Goal: Information Seeking & Learning: Find specific page/section

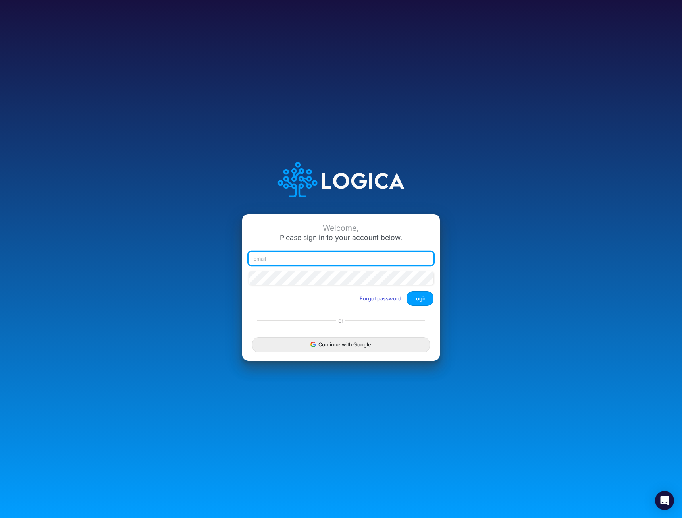
type input "mhaywood@cquencehealth.com"
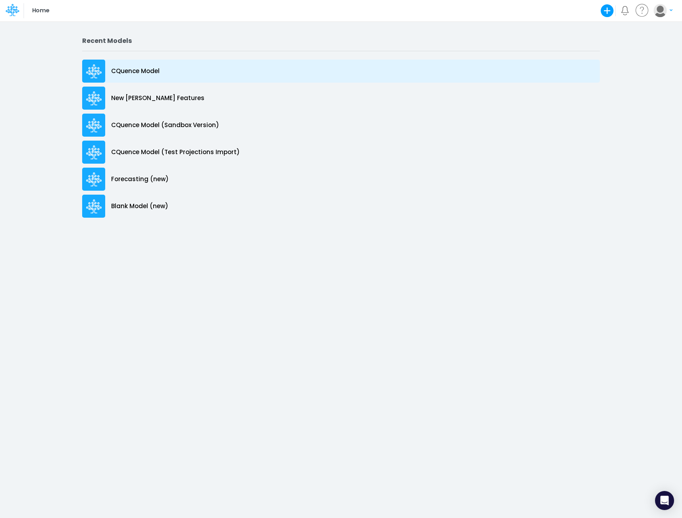
click at [125, 70] on p "CQuence Model" at bounding box center [135, 71] width 48 height 9
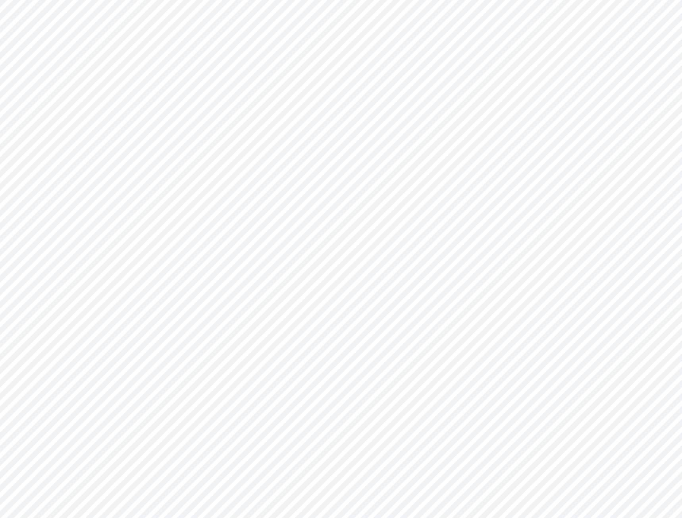
type input "Consolidated All by Month"
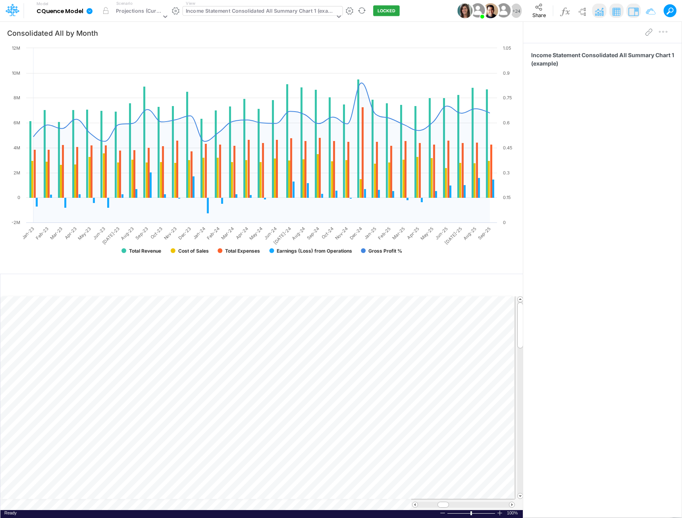
click at [287, 11] on div "Income Statement Consolidated All Summary Chart 1 (example)" at bounding box center [260, 11] width 149 height 9
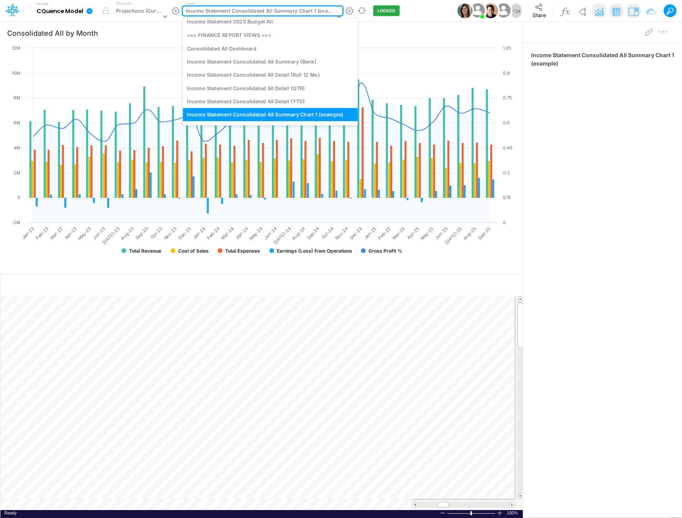
scroll to position [356, 0]
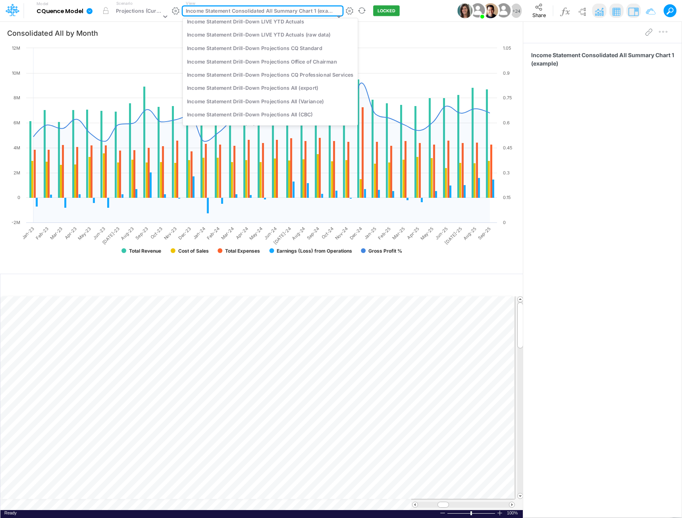
type input "cq"
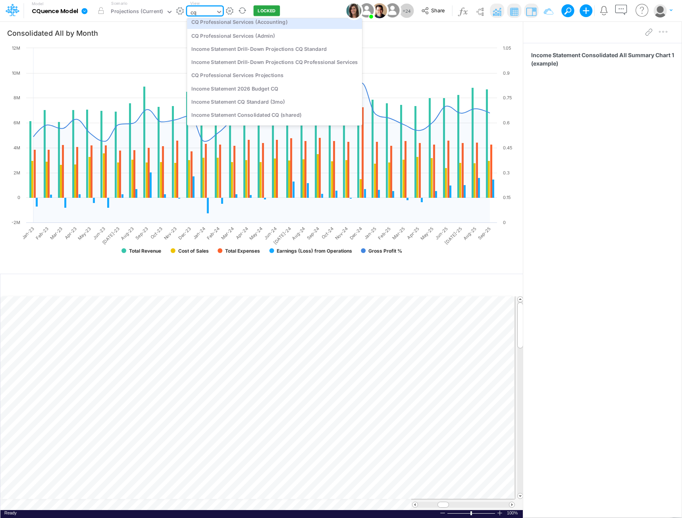
scroll to position [238, 0]
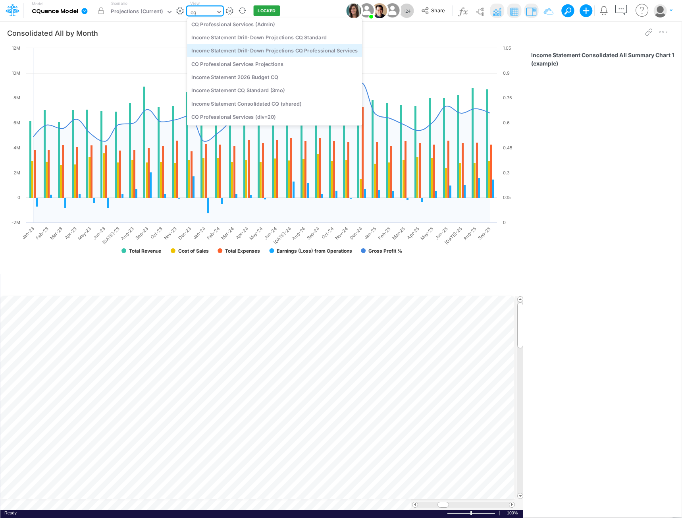
click at [273, 50] on div "Income Statement Drill-Down Projections CQ Professional Services" at bounding box center [274, 50] width 175 height 13
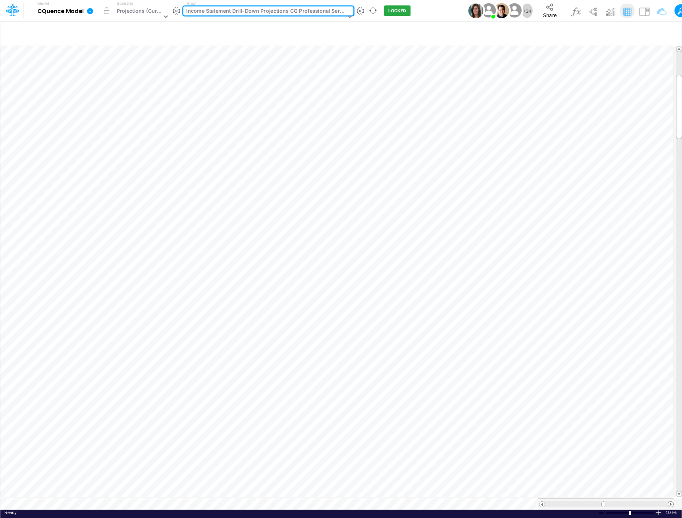
click at [670, 501] on span at bounding box center [670, 503] width 5 height 5
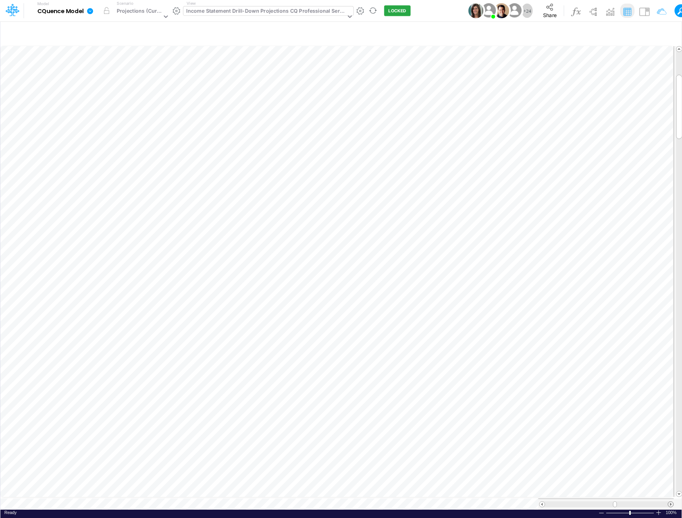
click at [670, 501] on span at bounding box center [670, 503] width 5 height 5
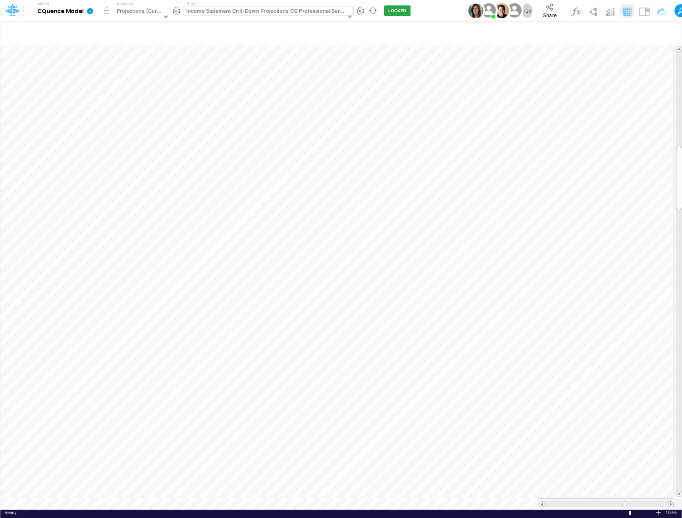
click at [670, 501] on span at bounding box center [670, 503] width 5 height 5
click at [671, 501] on span at bounding box center [670, 503] width 5 height 5
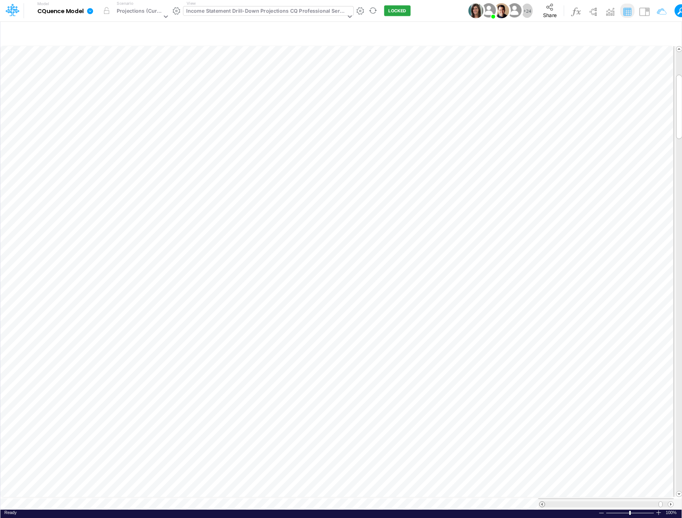
click at [541, 501] on span at bounding box center [541, 503] width 5 height 5
click at [292, 9] on div "Income Statement Drill-Down Projections CQ Professional Services" at bounding box center [265, 11] width 159 height 9
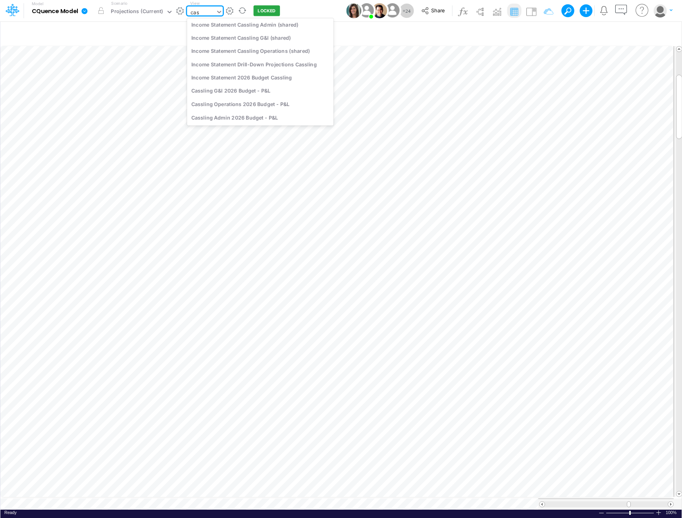
scroll to position [135, 0]
type input "cassling"
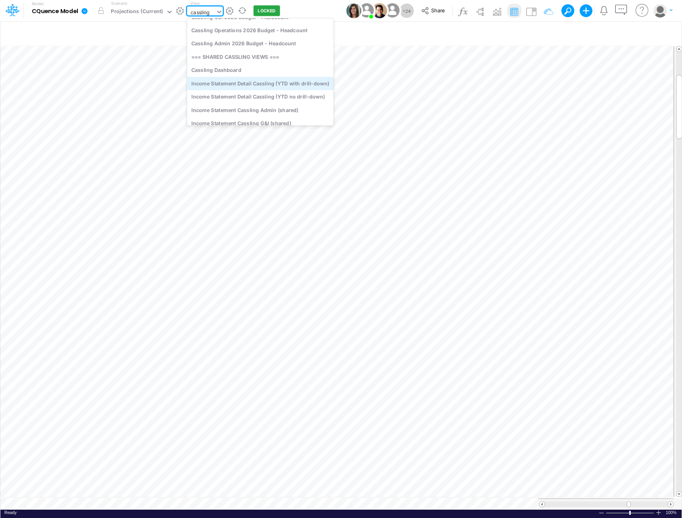
click at [231, 84] on div "Income Statement Detail Cassling (YTD with drill-down)" at bounding box center [260, 83] width 146 height 13
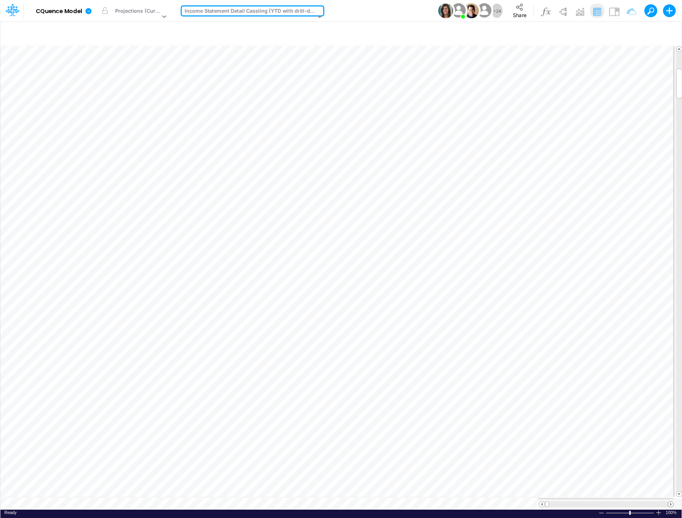
click at [670, 501] on span at bounding box center [670, 503] width 5 height 5
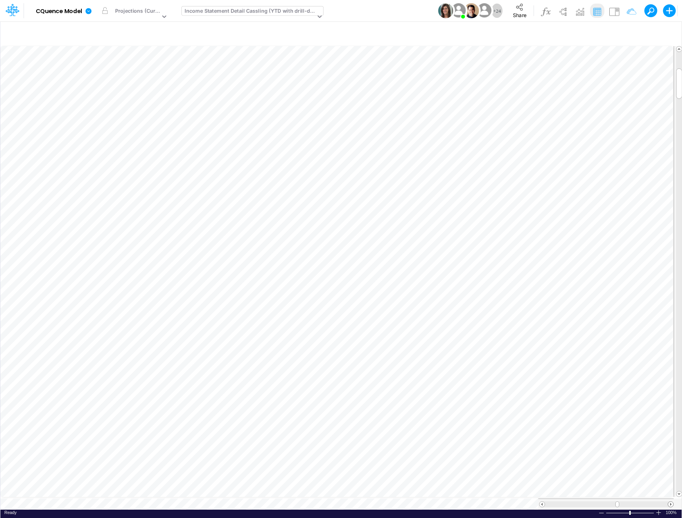
click at [670, 501] on span at bounding box center [670, 503] width 5 height 5
click at [540, 501] on span at bounding box center [541, 503] width 5 height 5
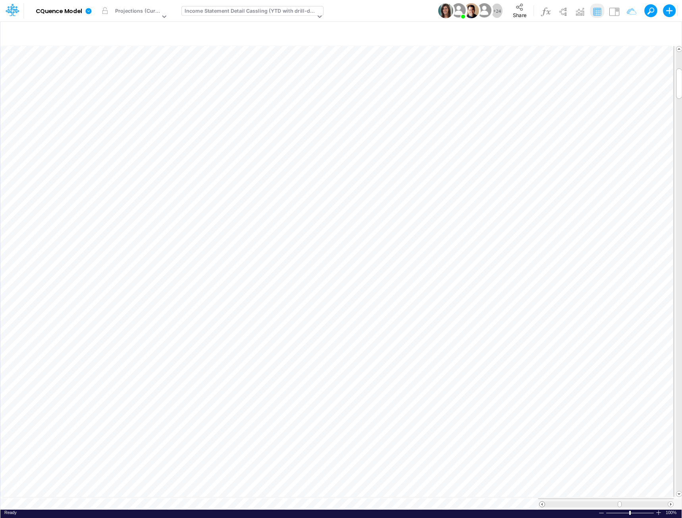
click at [540, 501] on span at bounding box center [541, 503] width 5 height 5
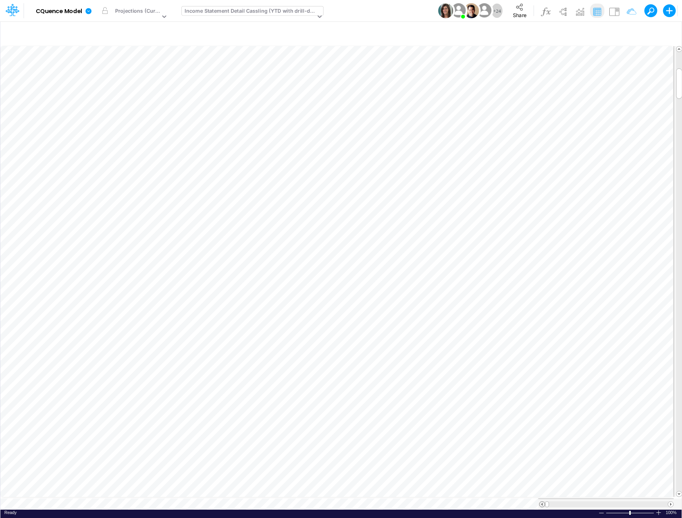
click at [540, 501] on span at bounding box center [541, 503] width 5 height 5
click at [669, 501] on span at bounding box center [670, 503] width 5 height 5
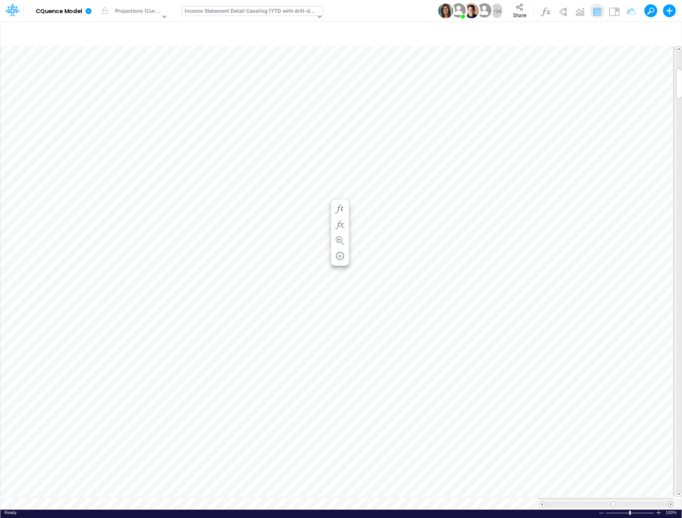
click at [669, 501] on span at bounding box center [670, 503] width 5 height 5
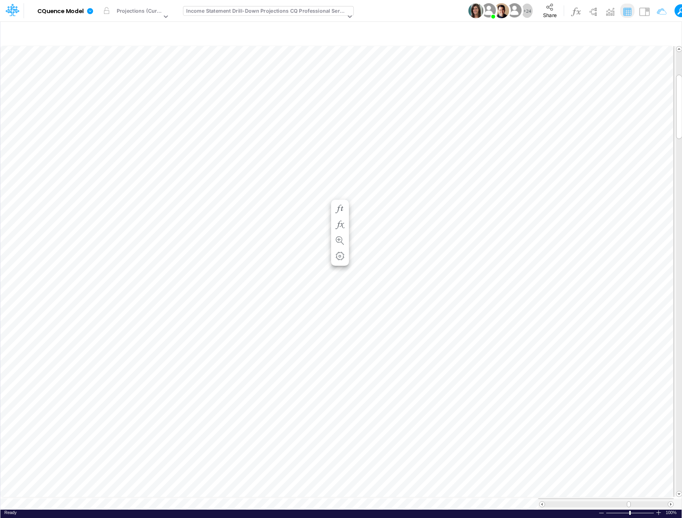
click at [292, 15] on div "Income Statement Drill-Down Projections CQ Professional Services" at bounding box center [265, 11] width 159 height 9
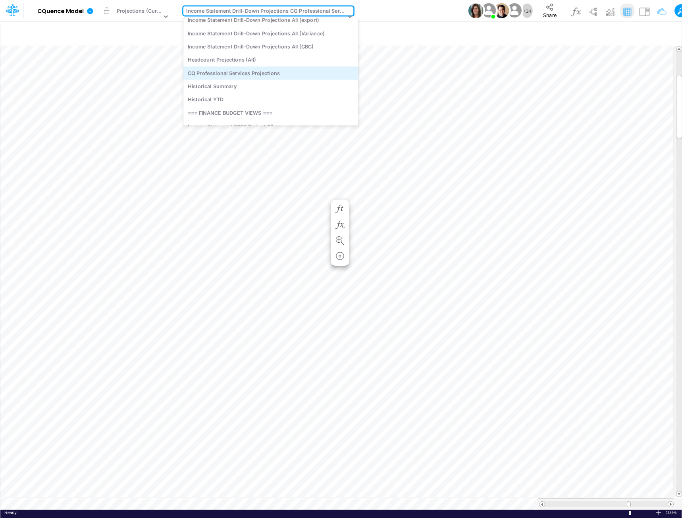
scroll to position [1121, 0]
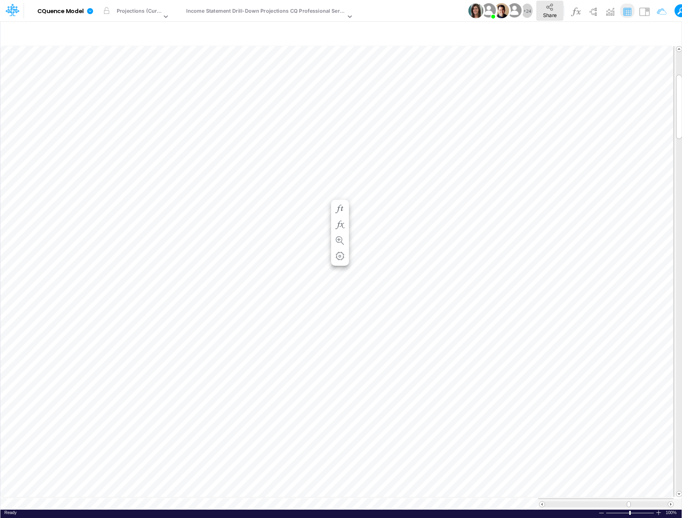
click at [538, 10] on button "Share" at bounding box center [549, 11] width 27 height 20
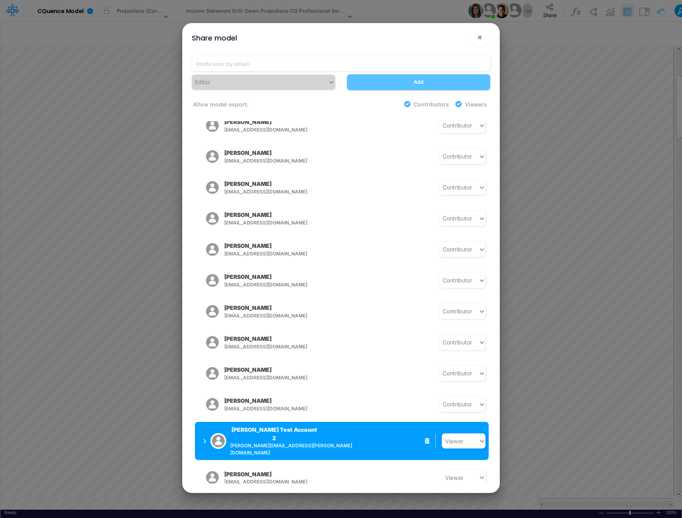
scroll to position [123, 0]
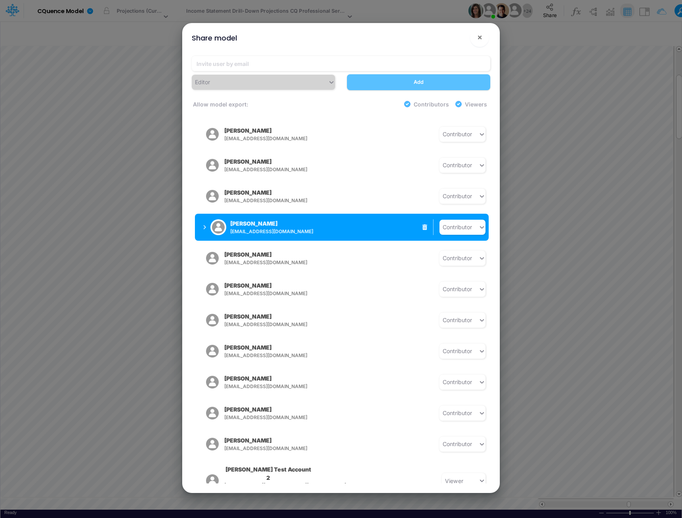
click at [323, 228] on span "tphelps@cquencehealth.com" at bounding box center [292, 231] width 125 height 7
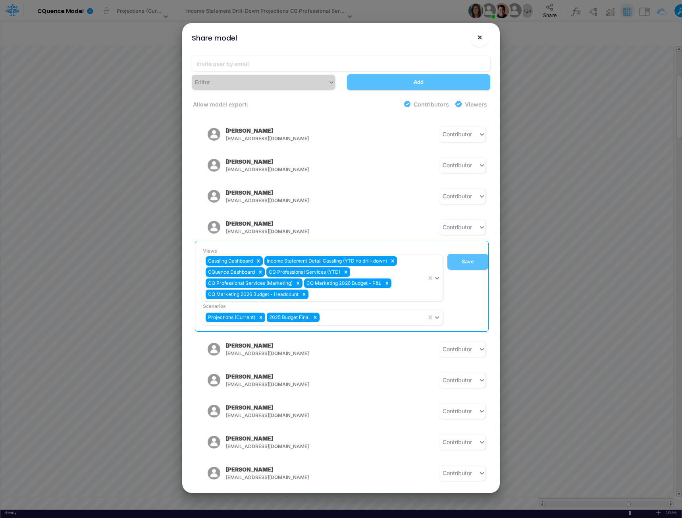
click at [478, 37] on span "×" at bounding box center [479, 37] width 5 height 10
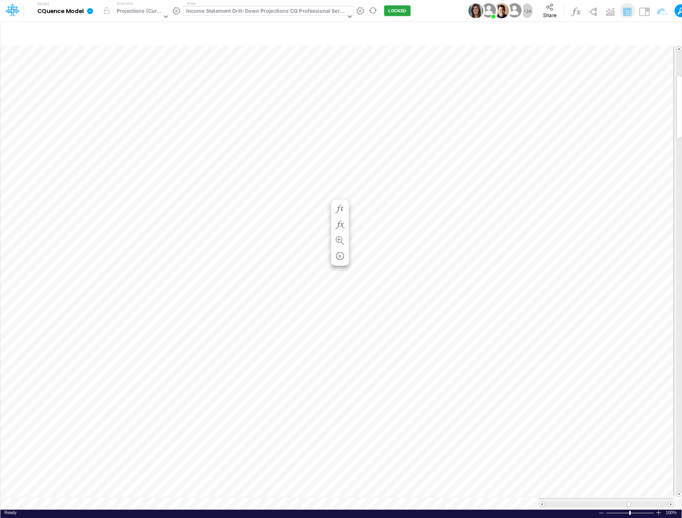
click at [216, 10] on div "Income Statement Drill-Down Projections CQ Professional Services" at bounding box center [265, 11] width 159 height 9
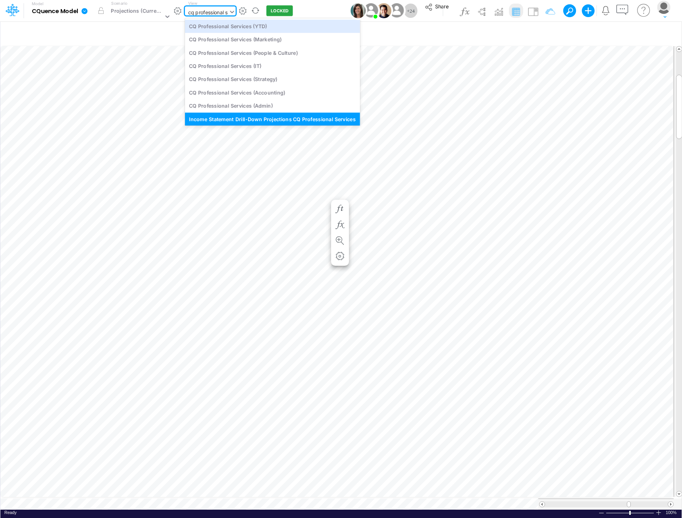
type input "cq professional se"
click at [219, 26] on div "CQ Professional Services (YTD)" at bounding box center [271, 25] width 175 height 13
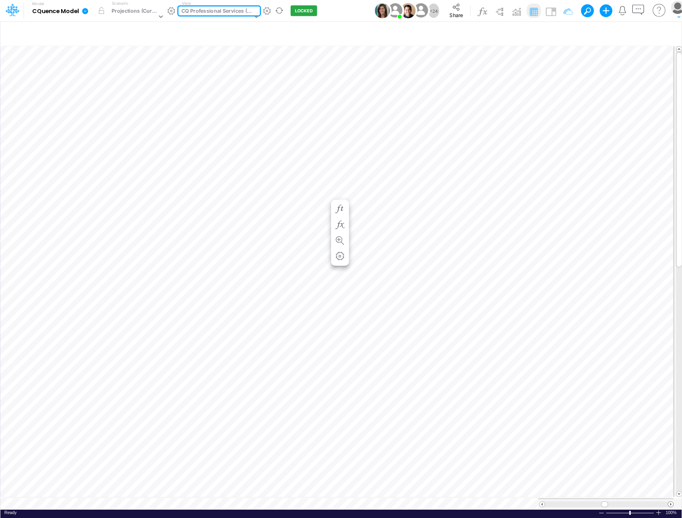
click at [670, 501] on span at bounding box center [670, 503] width 5 height 5
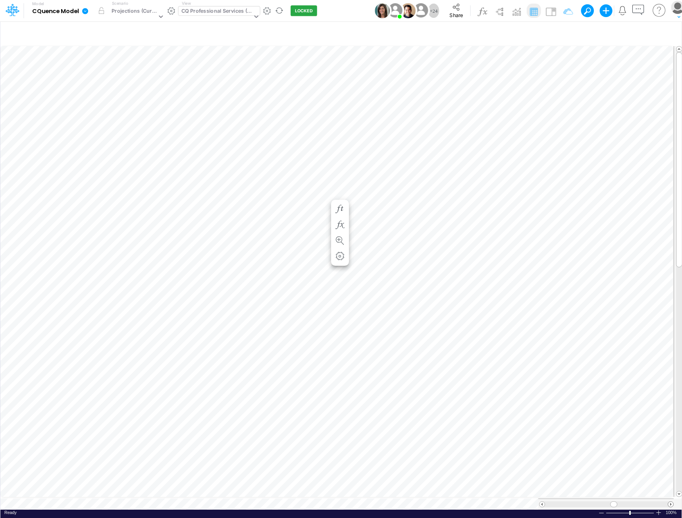
click at [669, 501] on span at bounding box center [670, 503] width 5 height 5
click at [542, 501] on span at bounding box center [541, 503] width 5 height 5
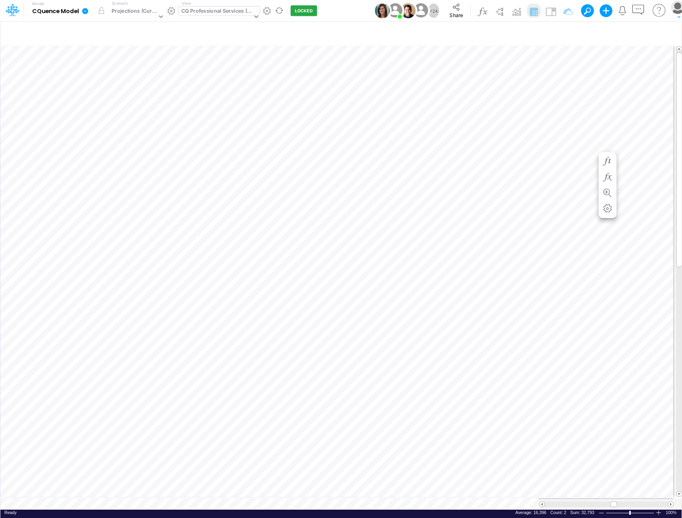
scroll to position [4, 0]
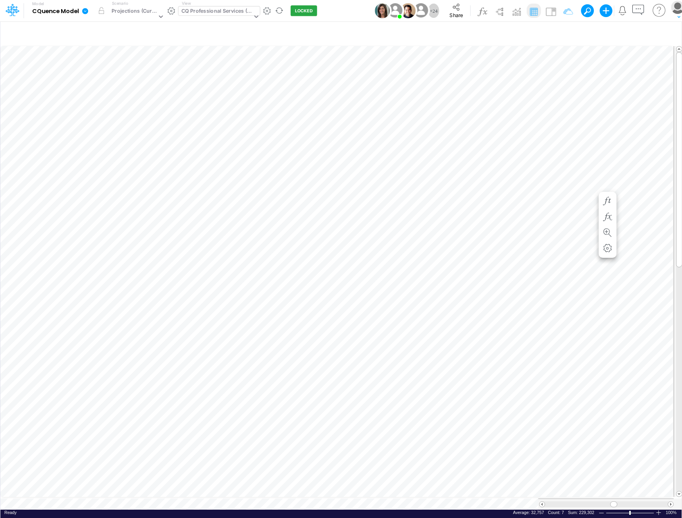
scroll to position [4, 0]
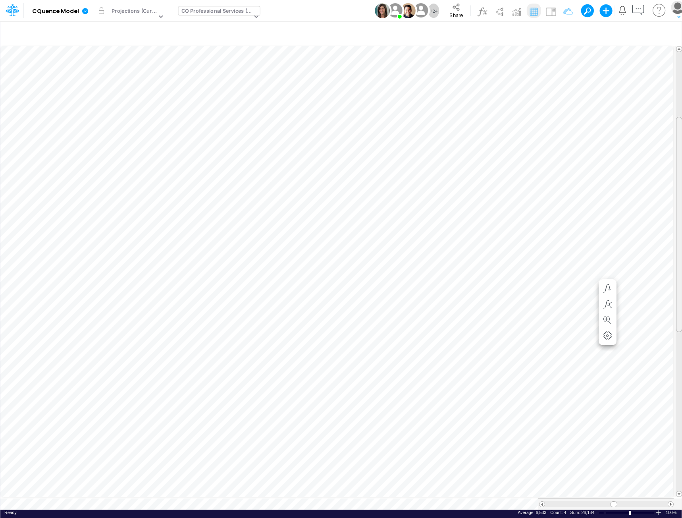
drag, startPoint x: 679, startPoint y: 117, endPoint x: 687, endPoint y: 182, distance: 65.2
click at [681, 182] on html "Model CQuence Model Edit model settings Duplicate Import QuickBooks QuickBooks …" at bounding box center [341, 259] width 682 height 518
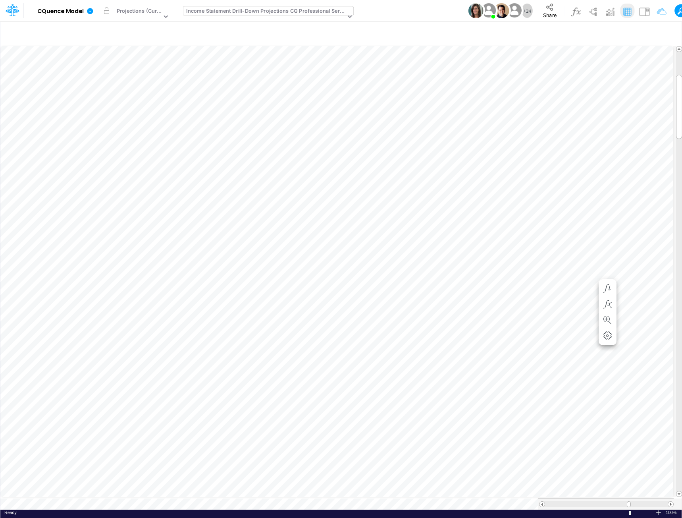
scroll to position [4, 0]
click at [542, 501] on span at bounding box center [541, 503] width 5 height 5
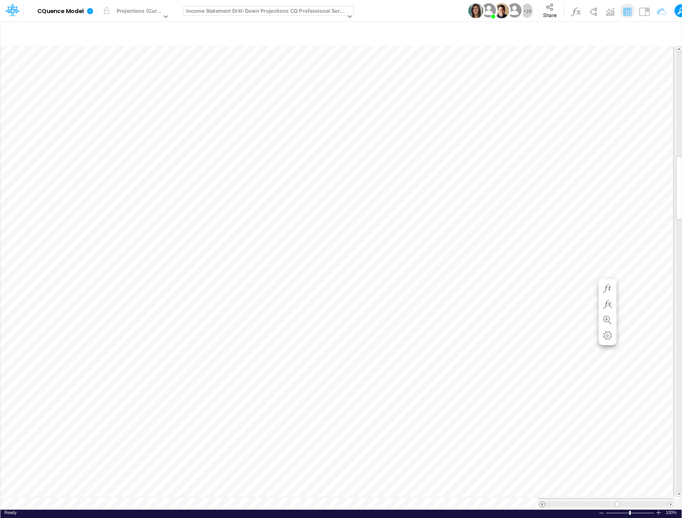
click at [542, 501] on span at bounding box center [541, 503] width 5 height 5
click at [669, 501] on span at bounding box center [670, 503] width 5 height 5
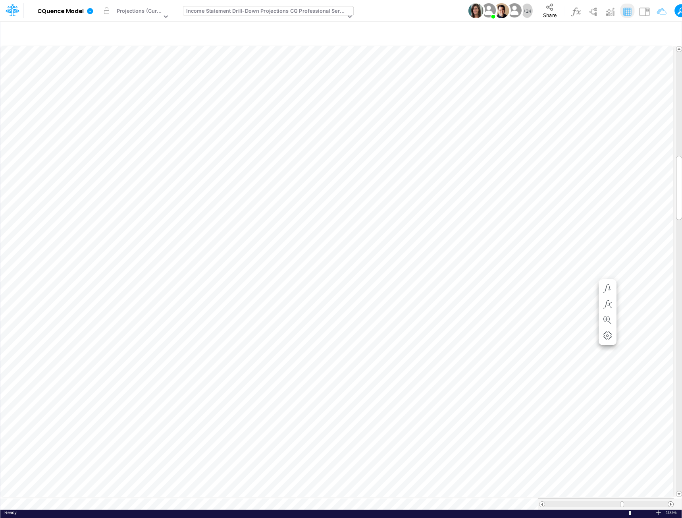
click at [669, 501] on span at bounding box center [670, 503] width 5 height 5
click at [249, 13] on div "Income Statement Drill-Down Projections CQ Professional Services" at bounding box center [265, 11] width 159 height 9
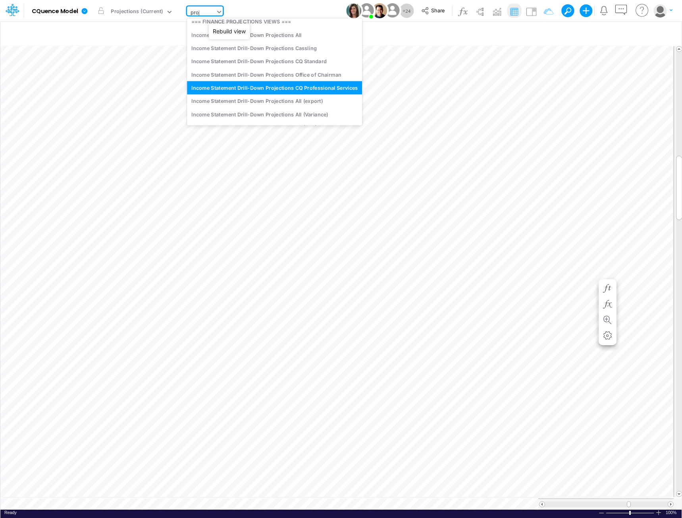
scroll to position [5, 0]
type input "projections"
click at [300, 45] on div "Income Statement Drill-Down Projections Cassling" at bounding box center [274, 47] width 175 height 13
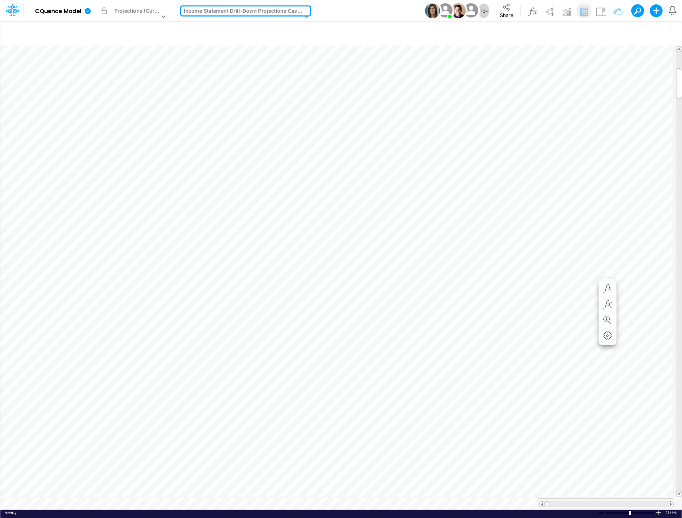
click at [667, 501] on div at bounding box center [606, 504] width 123 height 6
click at [669, 501] on span at bounding box center [670, 503] width 5 height 5
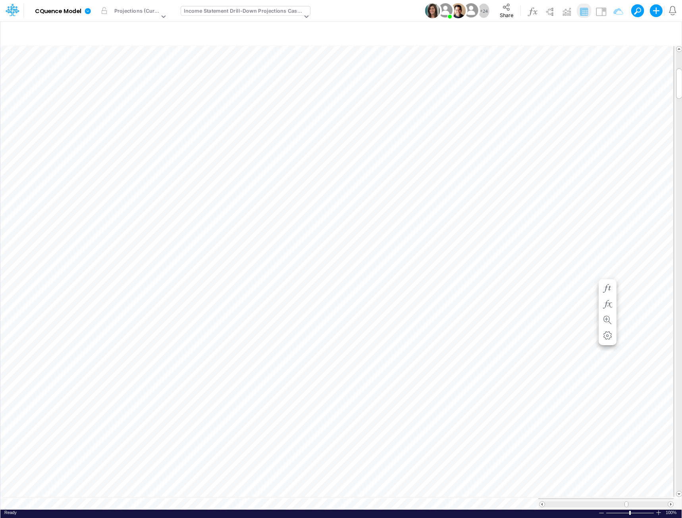
scroll to position [4, 0]
click at [246, 10] on div "Income Statement Drill-Down Projections Cassling" at bounding box center [243, 11] width 118 height 9
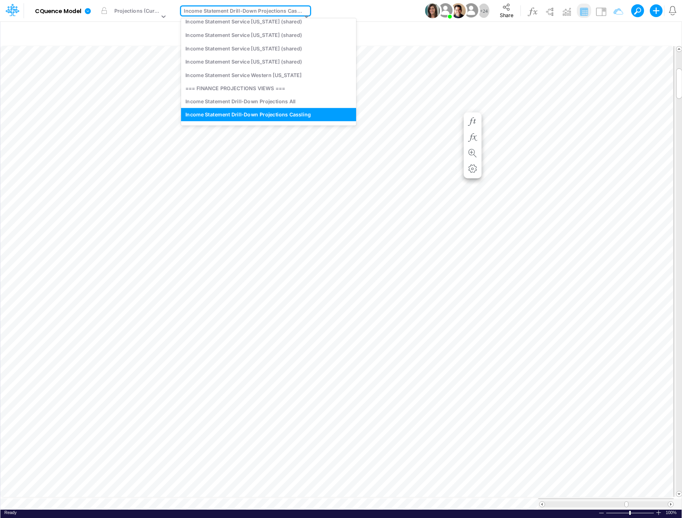
type input "it"
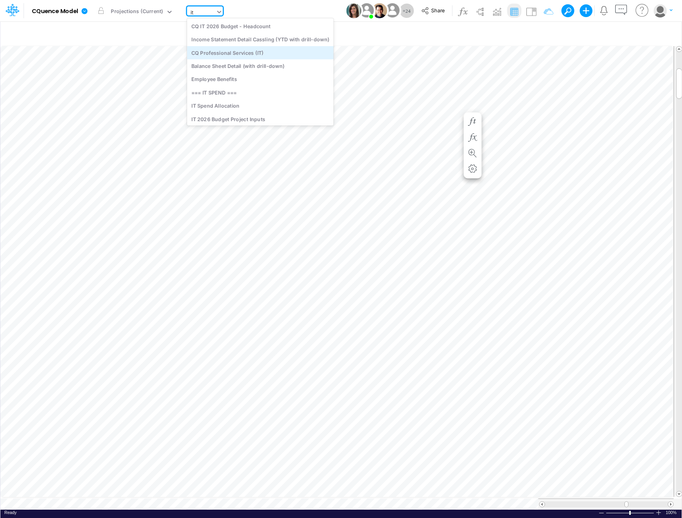
click at [238, 55] on div "CQ Professional Services (IT)" at bounding box center [260, 52] width 146 height 13
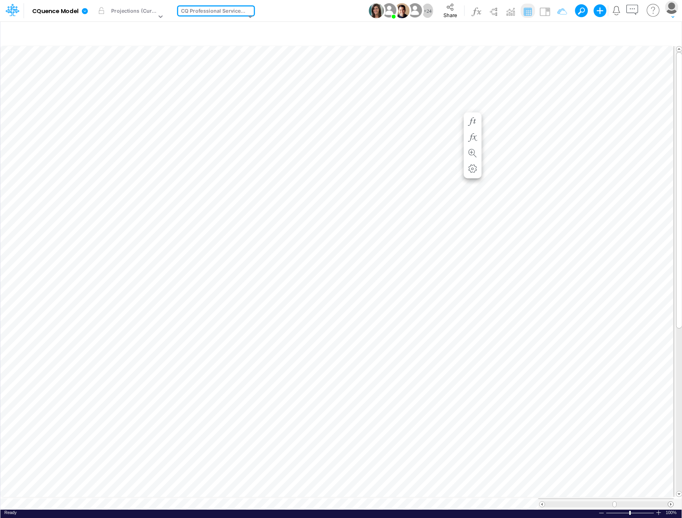
click at [671, 501] on span at bounding box center [670, 503] width 5 height 5
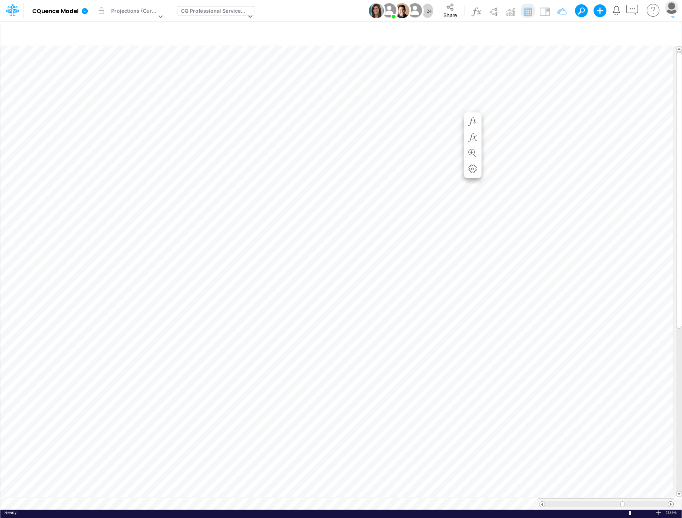
click at [671, 501] on span at bounding box center [670, 503] width 5 height 5
click at [446, 12] on span "Share" at bounding box center [449, 15] width 13 height 6
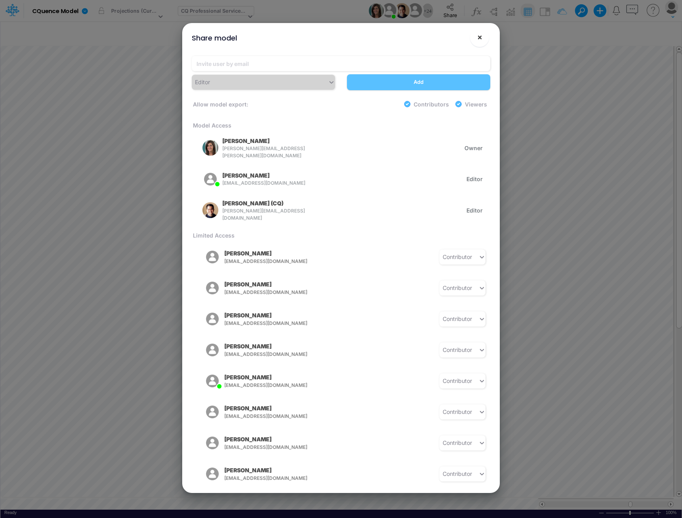
click at [477, 38] on span "×" at bounding box center [479, 37] width 5 height 10
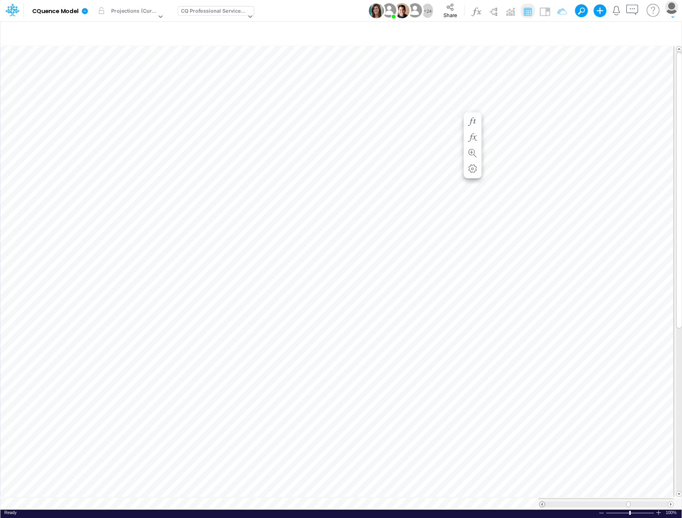
click at [541, 501] on span at bounding box center [541, 503] width 5 height 5
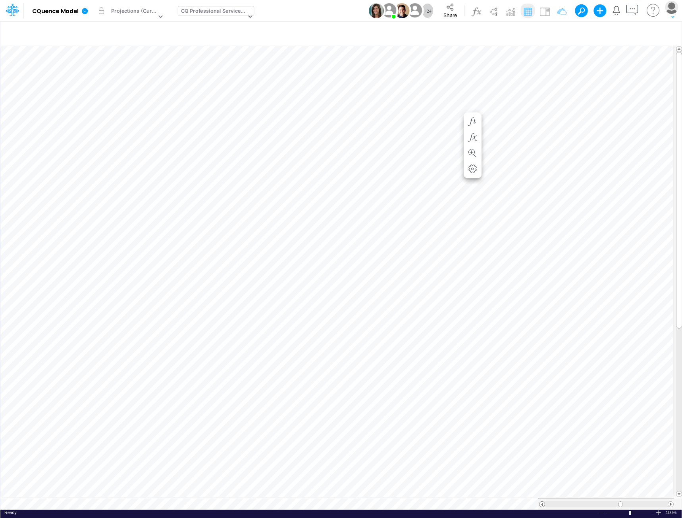
click at [541, 501] on span at bounding box center [541, 503] width 5 height 5
click at [671, 501] on span at bounding box center [670, 503] width 5 height 5
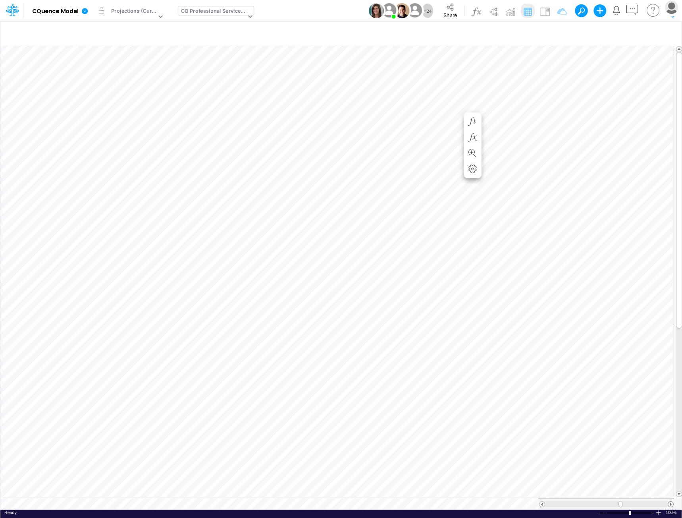
click at [671, 501] on span at bounding box center [670, 503] width 5 height 5
click at [670, 501] on span at bounding box center [670, 503] width 5 height 5
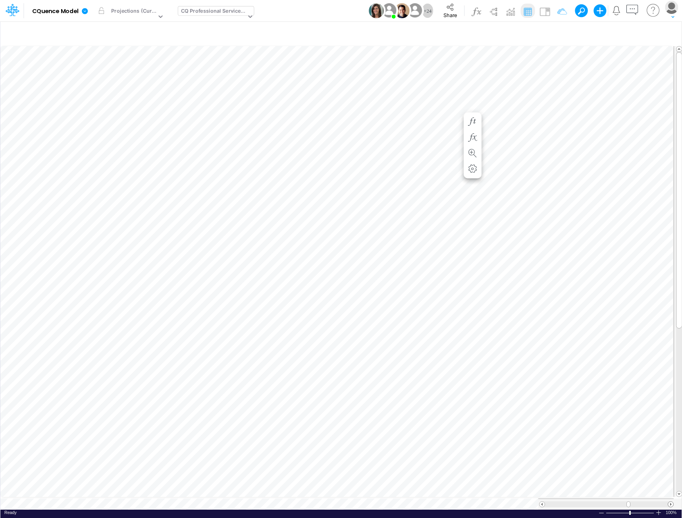
click at [670, 501] on span at bounding box center [670, 503] width 5 height 5
click at [210, 8] on div "CQ Professional Services (IT)" at bounding box center [213, 11] width 65 height 9
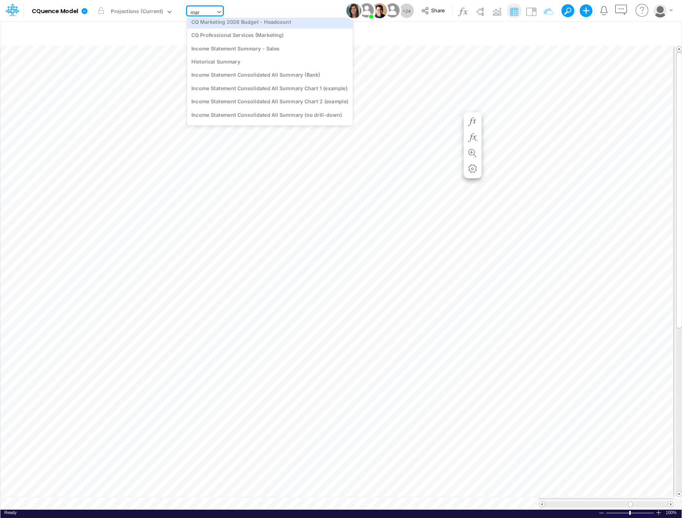
scroll to position [0, 0]
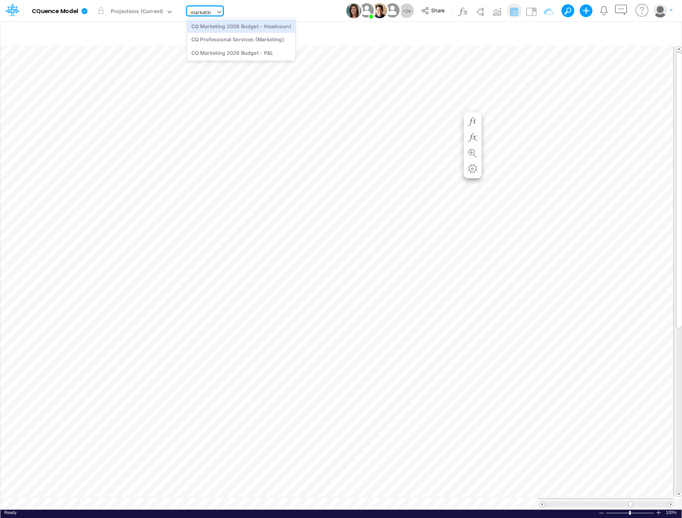
type input "marketing"
click at [232, 40] on div "CQ Professional Services (Marketing)" at bounding box center [241, 39] width 108 height 13
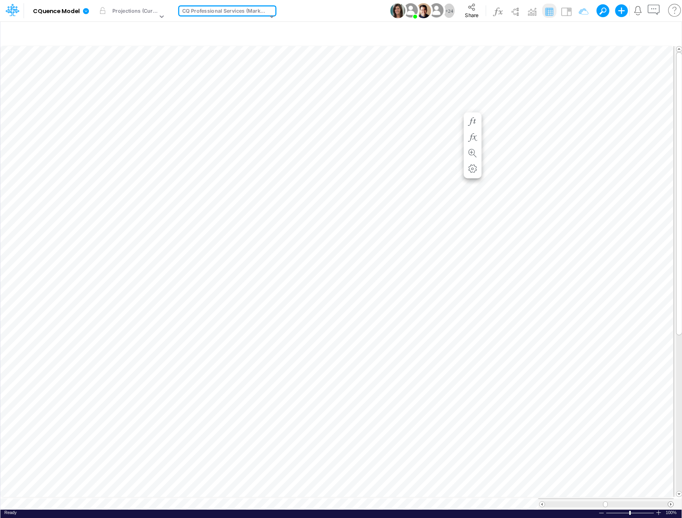
click at [669, 501] on span at bounding box center [670, 503] width 5 height 5
click at [670, 501] on span at bounding box center [670, 503] width 5 height 5
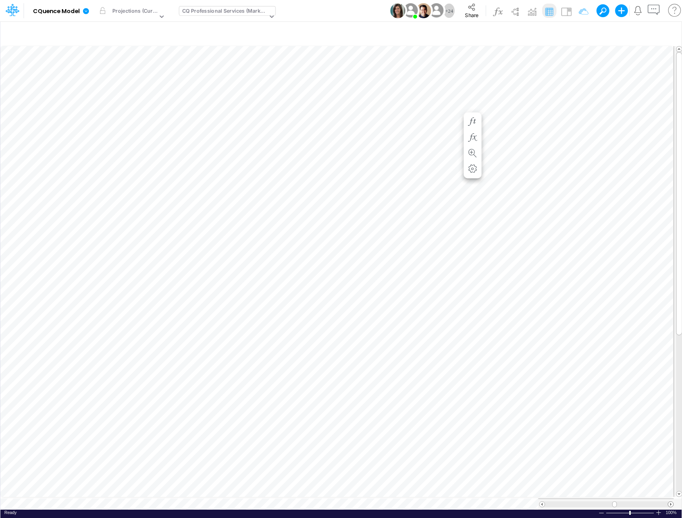
click at [670, 501] on span at bounding box center [670, 503] width 5 height 5
